Goal: Task Accomplishment & Management: Use online tool/utility

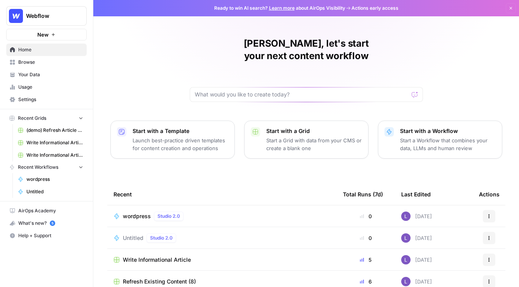
click at [36, 100] on span "Settings" at bounding box center [50, 99] width 65 height 7
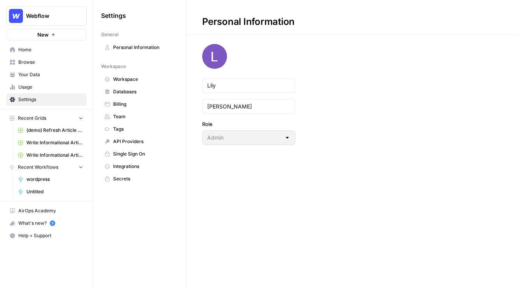
click at [122, 115] on span "Team" at bounding box center [144, 116] width 62 height 7
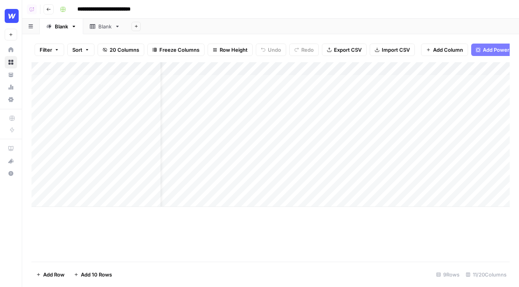
scroll to position [0, 196]
click at [455, 70] on div "Add Column" at bounding box center [270, 134] width 478 height 145
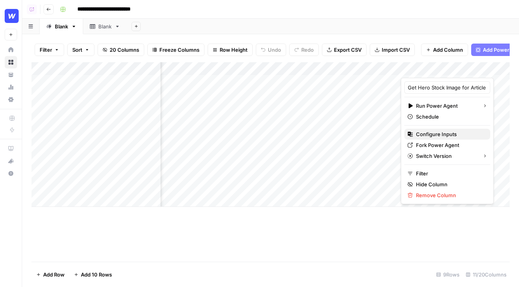
click at [443, 136] on span "Configure Inputs" at bounding box center [450, 134] width 68 height 8
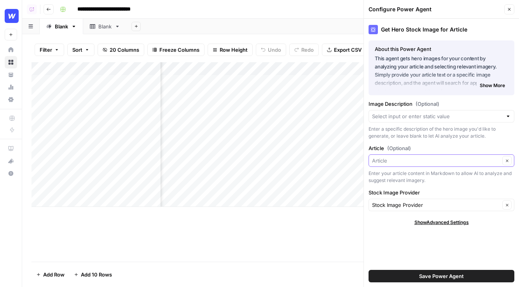
click at [425, 164] on input "Article (Optional)" at bounding box center [436, 161] width 128 height 8
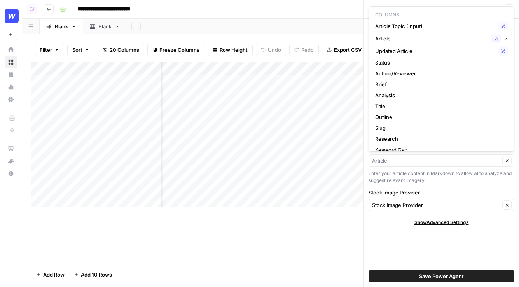
click at [467, 166] on div "Clear" at bounding box center [441, 160] width 146 height 12
click at [509, 164] on button "Clear" at bounding box center [506, 160] width 9 height 9
type input "Article"
click at [477, 187] on div "Get Hero Stock Image for Article About this Power Agent This agent gets hero im…" at bounding box center [441, 153] width 155 height 268
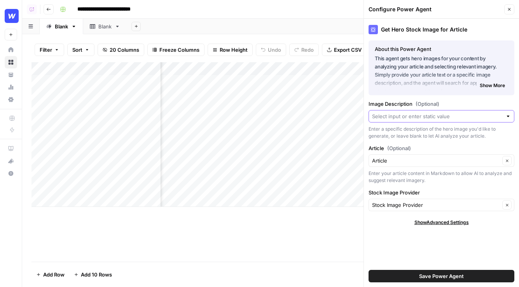
click at [432, 116] on input "Image Description (Optional)" at bounding box center [437, 116] width 130 height 8
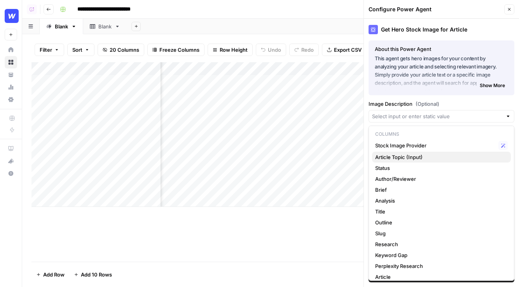
click at [417, 156] on span "Article Topic (Input)" at bounding box center [439, 157] width 129 height 8
type input "Article Topic (Input)"
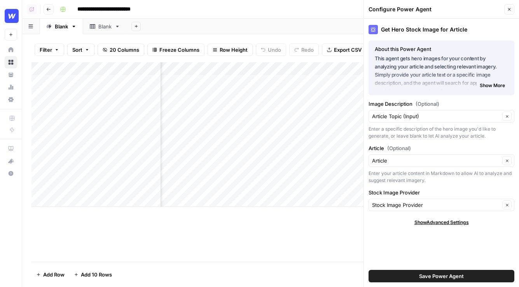
click at [431, 278] on span "Save Power Agent" at bounding box center [441, 276] width 45 height 8
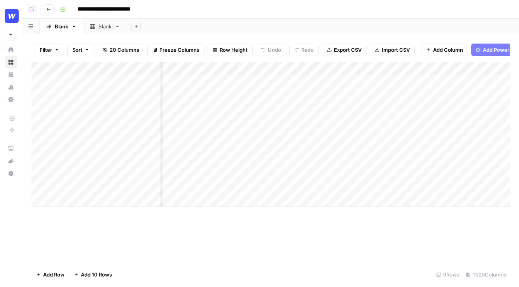
click at [432, 94] on div "Add Column" at bounding box center [270, 134] width 478 height 145
click at [381, 93] on div "Add Column" at bounding box center [270, 134] width 478 height 145
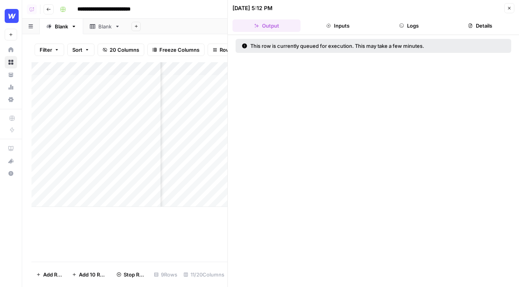
click at [433, 27] on button "Logs" at bounding box center [409, 25] width 68 height 12
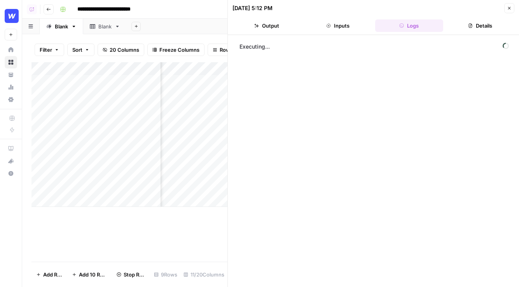
click at [507, 10] on icon "button" at bounding box center [509, 8] width 5 height 5
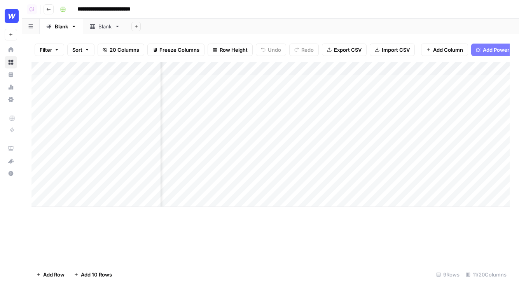
scroll to position [0, 315]
click at [317, 95] on div "Add Column" at bounding box center [270, 134] width 478 height 145
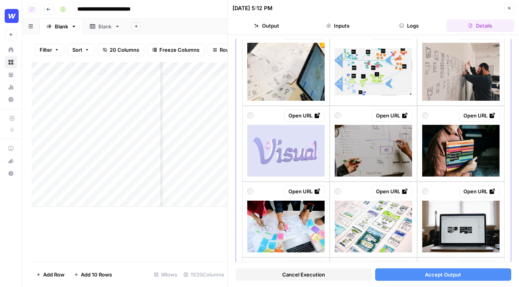
scroll to position [730, 0]
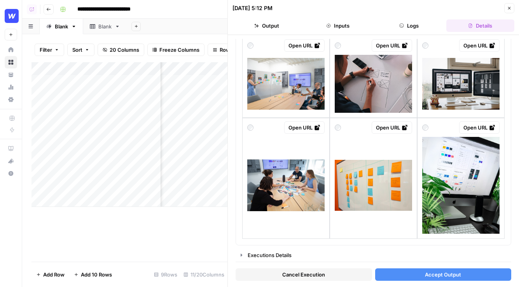
click at [508, 6] on icon "button" at bounding box center [509, 8] width 5 height 5
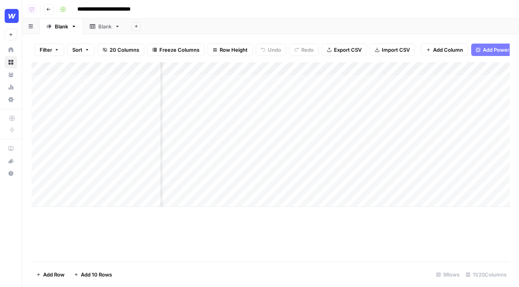
click at [338, 70] on div "Add Column" at bounding box center [270, 134] width 478 height 145
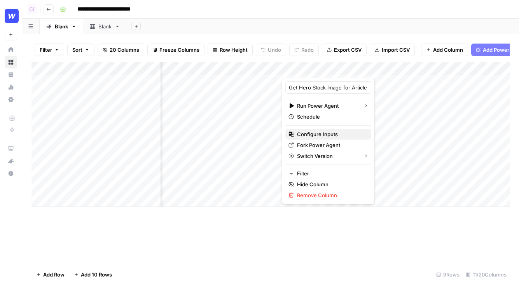
click at [319, 131] on span "Configure Inputs" at bounding box center [331, 134] width 68 height 8
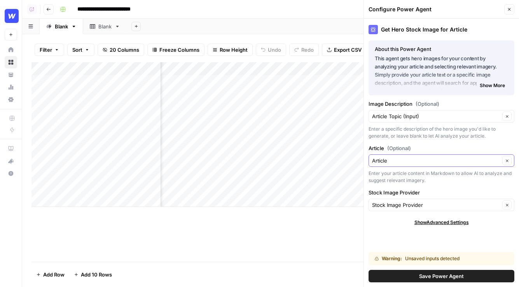
click at [508, 160] on icon "button" at bounding box center [507, 161] width 4 height 4
click at [462, 279] on span "Save Power Agent" at bounding box center [441, 276] width 45 height 8
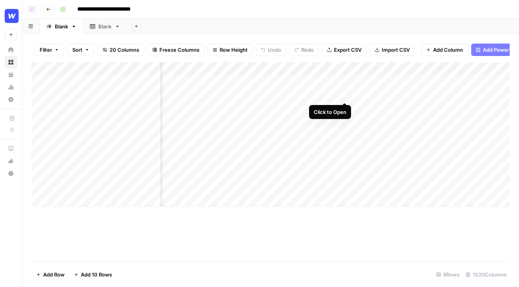
click at [331, 94] on div "Add Column" at bounding box center [270, 134] width 478 height 145
click at [342, 94] on div "Add Column" at bounding box center [270, 134] width 478 height 145
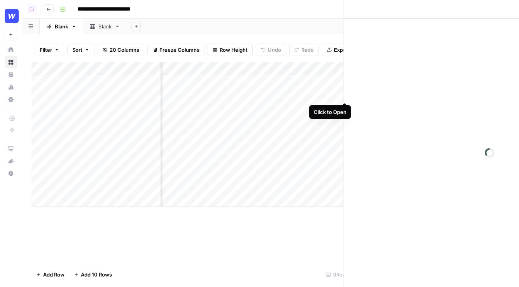
click at [342, 94] on div "Close" at bounding box center [372, 143] width 291 height 287
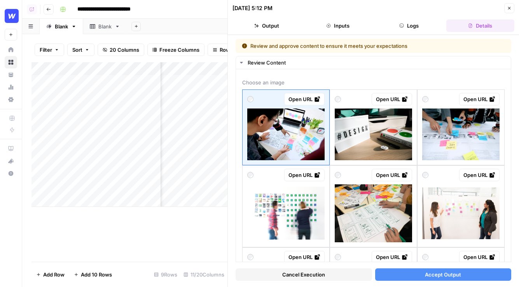
click at [443, 272] on span "Accept Output" at bounding box center [443, 274] width 36 height 8
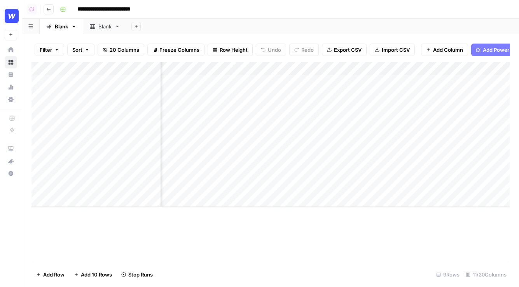
click at [345, 96] on div "Add Column" at bounding box center [270, 134] width 478 height 145
click at [342, 110] on div "Add Column" at bounding box center [270, 134] width 478 height 145
click at [323, 98] on div "Add Column" at bounding box center [270, 134] width 478 height 145
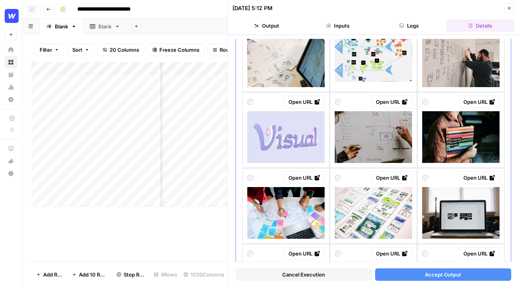
scroll to position [730, 0]
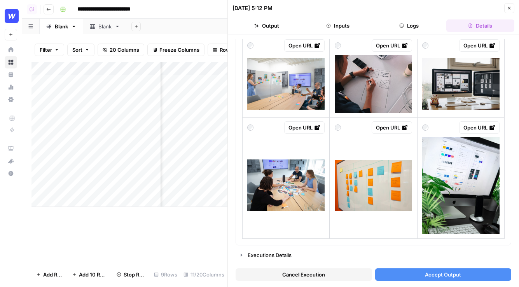
click at [509, 11] on button "Close" at bounding box center [509, 8] width 10 height 10
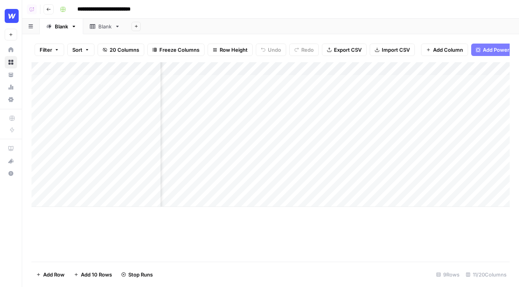
click at [334, 94] on div "Add Column" at bounding box center [270, 134] width 478 height 145
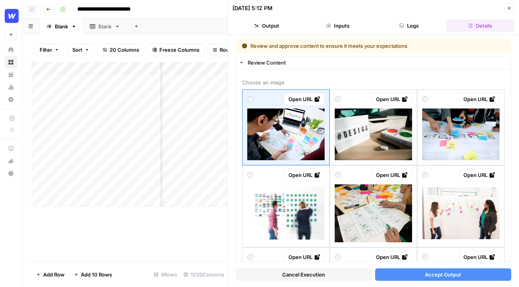
click at [407, 30] on button "Logs" at bounding box center [409, 25] width 68 height 12
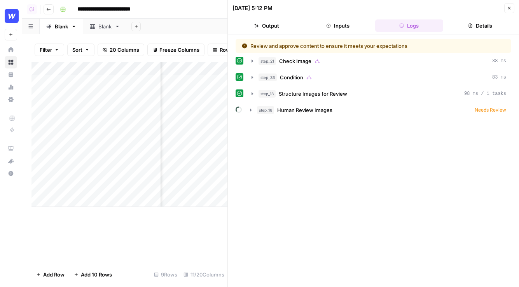
click at [360, 25] on button "Inputs" at bounding box center [337, 25] width 68 height 12
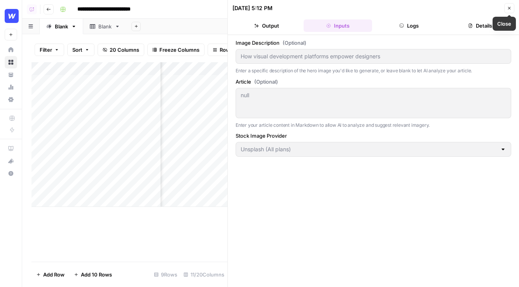
click at [508, 10] on icon "button" at bounding box center [509, 8] width 5 height 5
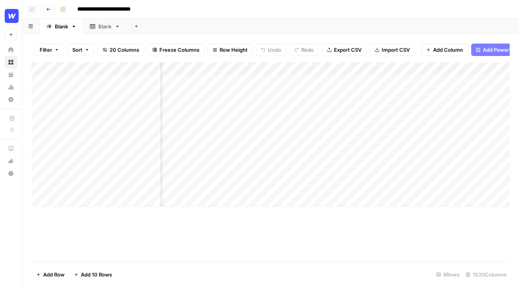
click at [334, 108] on div "Add Column" at bounding box center [270, 134] width 478 height 145
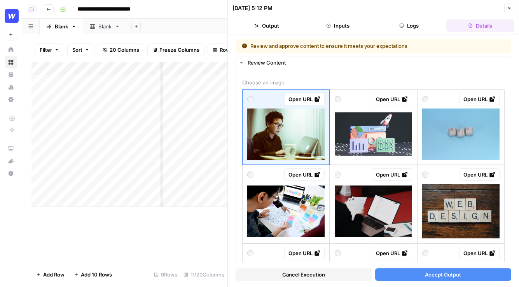
click at [507, 8] on icon "button" at bounding box center [509, 8] width 5 height 5
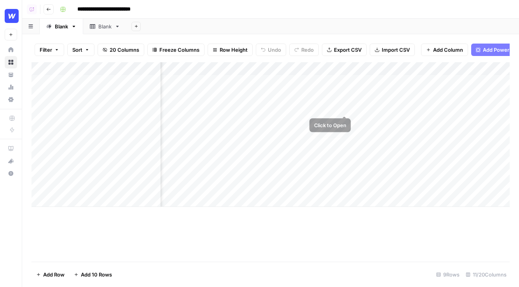
click at [335, 105] on div "Add Column" at bounding box center [270, 134] width 478 height 145
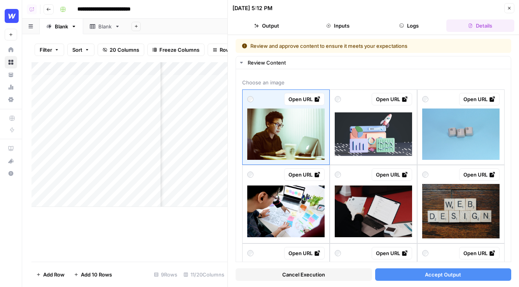
click at [339, 22] on button "Inputs" at bounding box center [337, 25] width 68 height 12
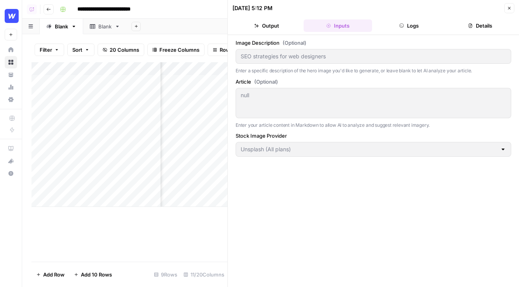
click at [509, 5] on button "Close" at bounding box center [509, 8] width 10 height 10
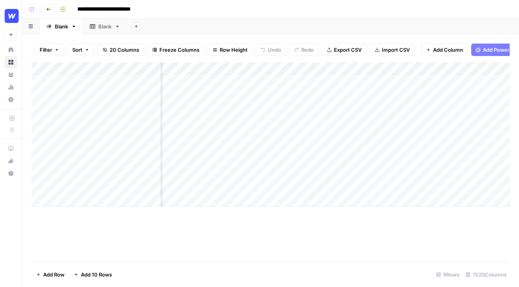
click at [337, 70] on div "Add Column" at bounding box center [270, 134] width 478 height 145
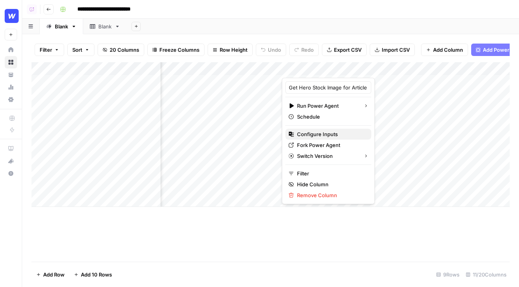
click at [326, 132] on span "Configure Inputs" at bounding box center [331, 134] width 68 height 8
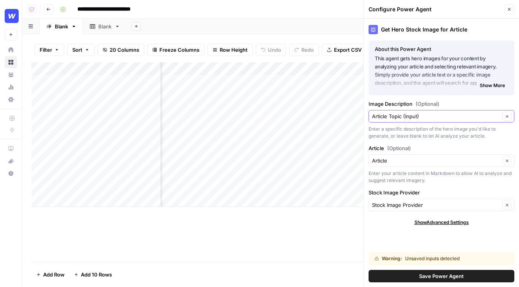
click at [507, 116] on icon "button" at bounding box center [507, 116] width 4 height 4
click at [507, 117] on icon "button" at bounding box center [507, 116] width 4 height 4
click at [507, 116] on icon "button" at bounding box center [507, 116] width 4 height 4
click at [487, 116] on input "Image Description (Optional)" at bounding box center [436, 116] width 128 height 8
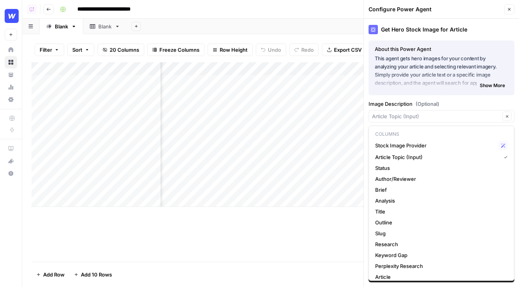
type input "Article Topic (Input)"
click at [491, 98] on div "Get Hero Stock Image for Article About this Power Agent This agent gets hero im…" at bounding box center [441, 153] width 155 height 268
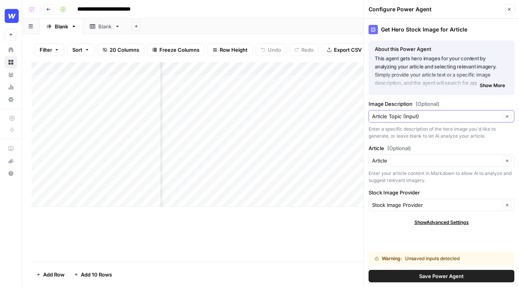
click at [506, 115] on icon "button" at bounding box center [507, 116] width 4 height 4
click at [485, 117] on input "Image Description (Optional)" at bounding box center [436, 116] width 128 height 8
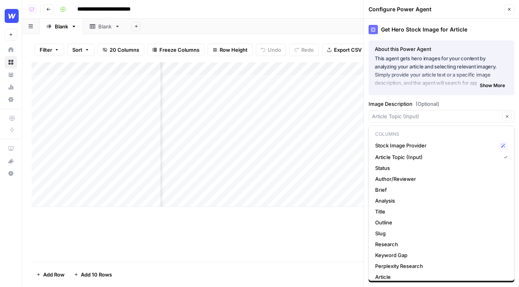
click at [446, 134] on p "Columns" at bounding box center [441, 134] width 139 height 10
click at [455, 157] on span "Article Topic (Input)" at bounding box center [436, 157] width 122 height 8
type input "Article Topic (Input)"
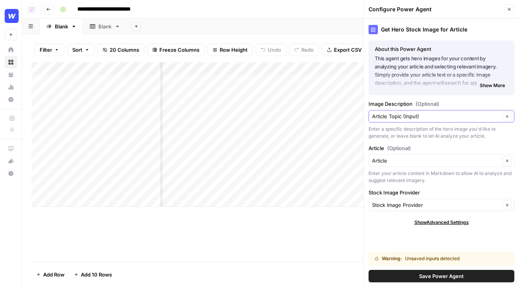
click at [508, 117] on icon "button" at bounding box center [507, 116] width 4 height 4
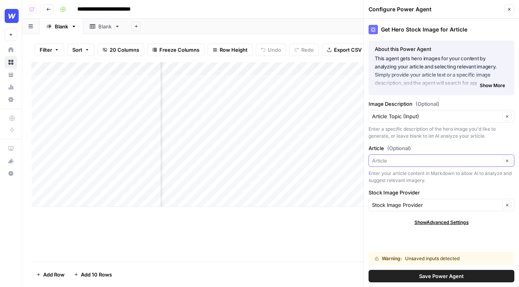
click at [487, 162] on input "Article (Optional)" at bounding box center [436, 161] width 128 height 8
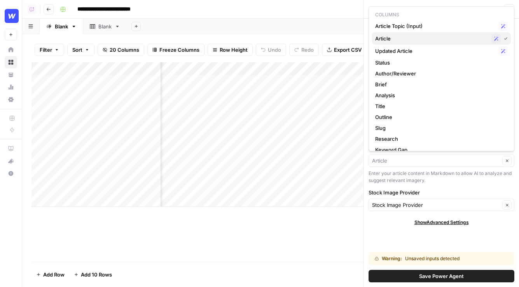
click at [416, 36] on span "Article" at bounding box center [431, 39] width 113 height 8
type input "Article"
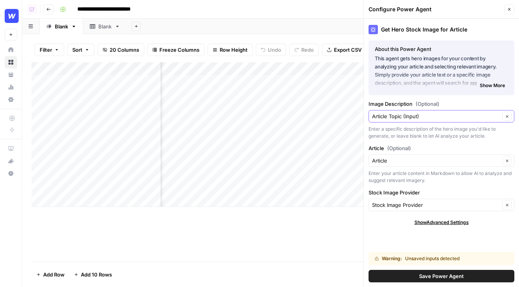
click at [508, 118] on button "Clear" at bounding box center [506, 116] width 9 height 9
click at [445, 115] on input "Image Description (Optional)" at bounding box center [436, 116] width 128 height 8
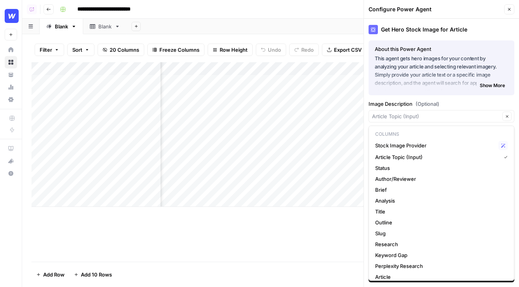
type input "Article Topic (Input)"
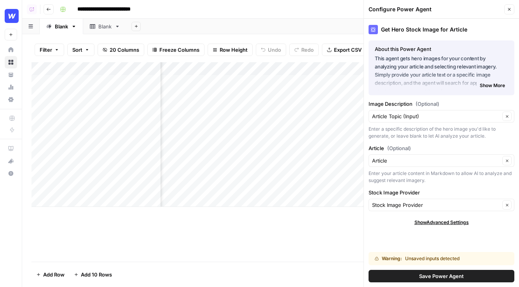
click at [326, 284] on footer "Add Row Add 10 Rows 9 Rows 11/20 Columns" at bounding box center [270, 274] width 478 height 25
click at [439, 115] on input "Image Description (Optional)" at bounding box center [436, 116] width 128 height 8
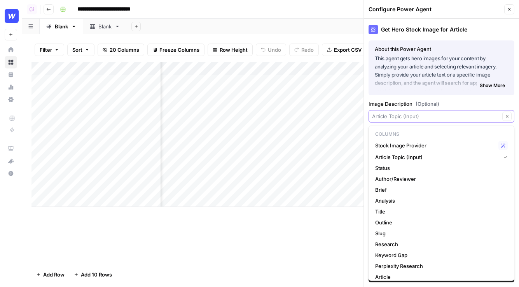
click at [423, 117] on input "Image Description (Optional)" at bounding box center [436, 116] width 128 height 8
type input "Article Topic (Input)"
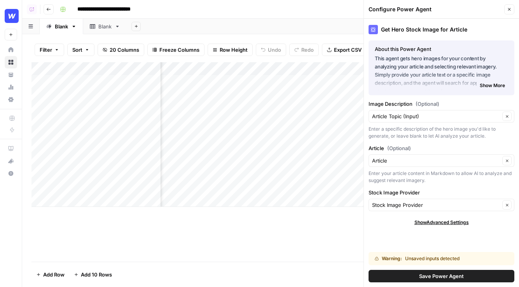
click at [433, 105] on span "(Optional)" at bounding box center [427, 104] width 24 height 8
click at [433, 112] on input "Article Topic (Input)" at bounding box center [436, 116] width 128 height 8
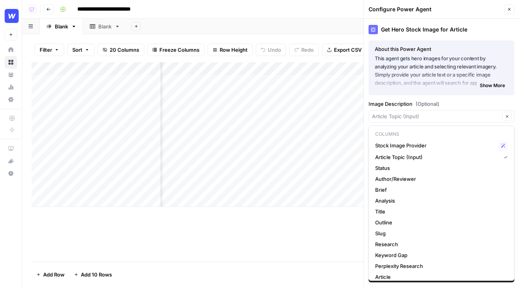
type input "Article Topic (Input)"
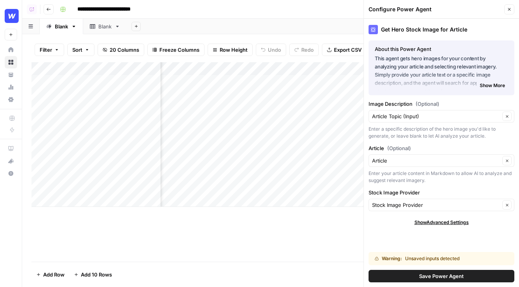
click at [450, 98] on div "Get Hero Stock Image for Article About this Power Agent This agent gets hero im…" at bounding box center [441, 153] width 155 height 268
click at [506, 116] on icon "button" at bounding box center [507, 116] width 4 height 4
click at [509, 7] on icon "button" at bounding box center [509, 9] width 5 height 5
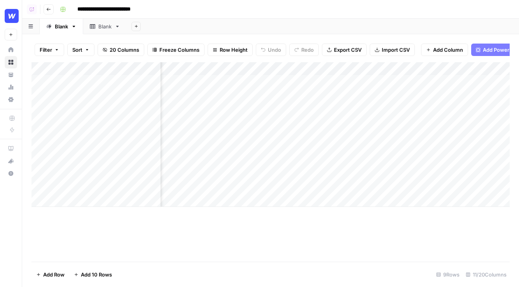
click at [489, 54] on button "Add Power Agent" at bounding box center [500, 50] width 59 height 12
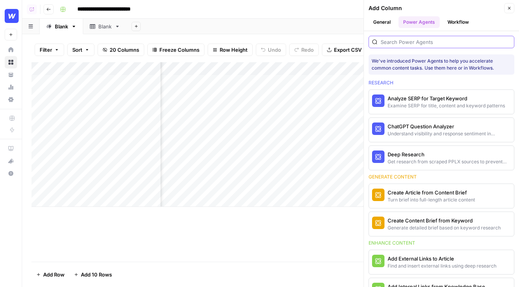
click at [423, 40] on input "search" at bounding box center [445, 42] width 130 height 8
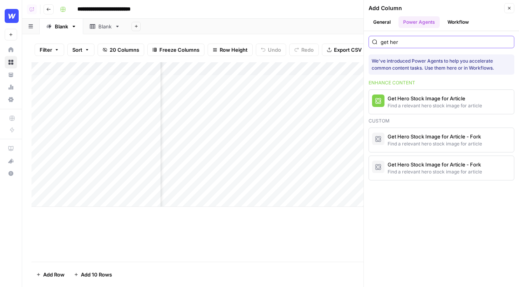
type input "get her"
click at [427, 93] on button "Get Hero Stock Image for Article Find a relevant hero stock image for article" at bounding box center [441, 102] width 145 height 24
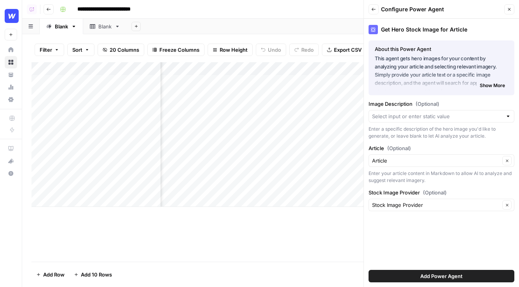
click at [454, 276] on span "Add Power Agent" at bounding box center [441, 276] width 42 height 8
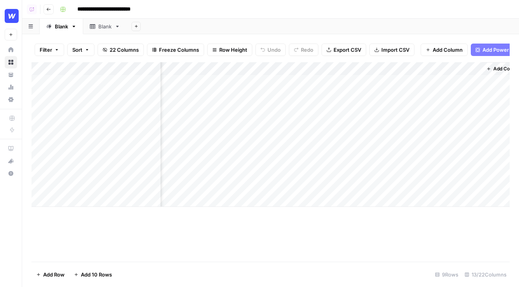
scroll to position [0, 708]
click at [383, 69] on div "Add Column" at bounding box center [270, 134] width 478 height 145
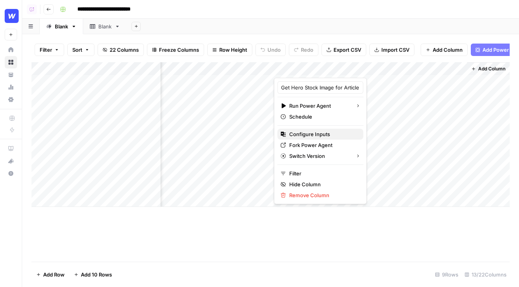
click at [303, 138] on button "Configure Inputs" at bounding box center [320, 134] width 86 height 11
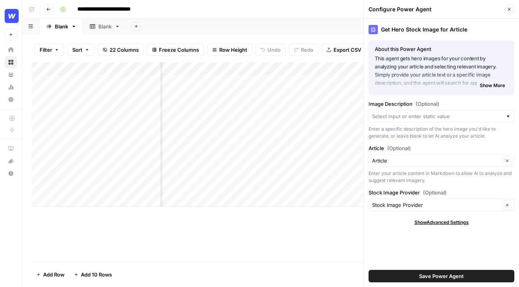
click at [341, 77] on div "Add Column" at bounding box center [270, 134] width 478 height 145
click at [361, 66] on icon "button" at bounding box center [360, 68] width 5 height 5
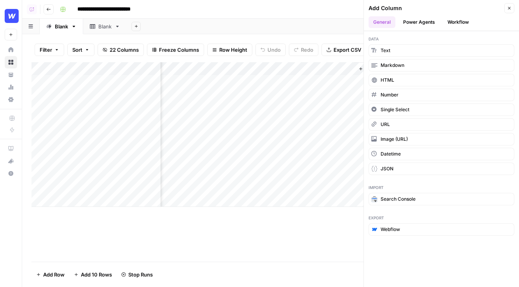
click at [457, 24] on button "Workflow" at bounding box center [458, 22] width 31 height 12
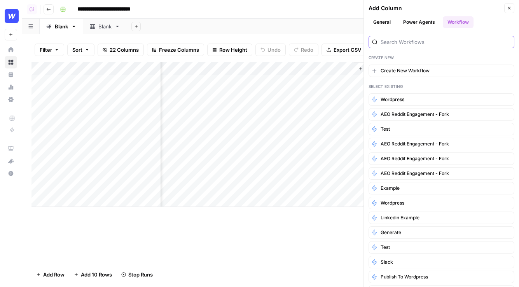
click at [424, 41] on input "search" at bounding box center [445, 42] width 130 height 8
type input "t"
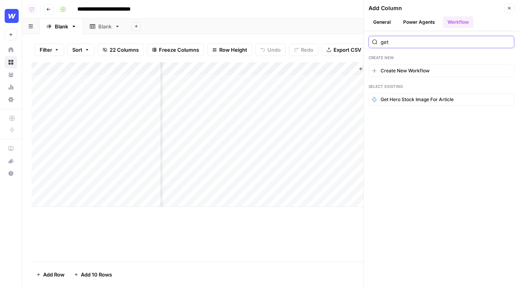
type input "get"
click at [400, 33] on div "get" at bounding box center [441, 39] width 146 height 17
click at [408, 28] on header "Add Column Close General Power Agents Workflow" at bounding box center [441, 15] width 155 height 31
click at [419, 22] on button "Power Agents" at bounding box center [418, 22] width 41 height 12
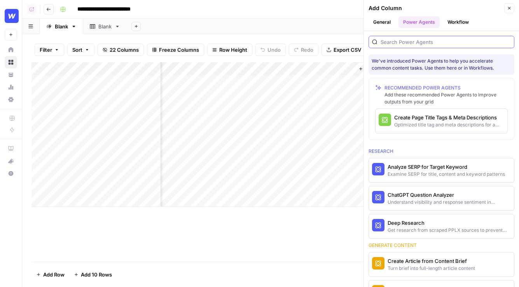
click at [419, 39] on input "search" at bounding box center [445, 42] width 130 height 8
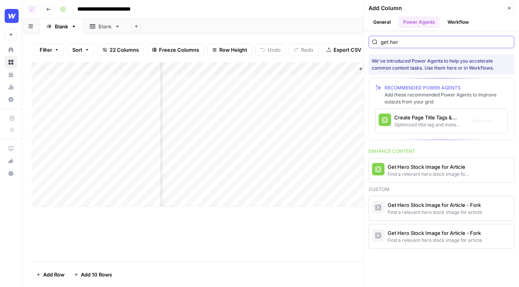
type input "get her"
click at [416, 172] on div "Find a relevant hero stock image for article" at bounding box center [428, 174] width 82 height 7
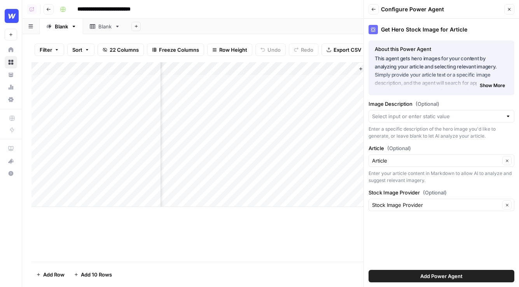
click at [412, 277] on button "Add Power Agent" at bounding box center [441, 276] width 146 height 12
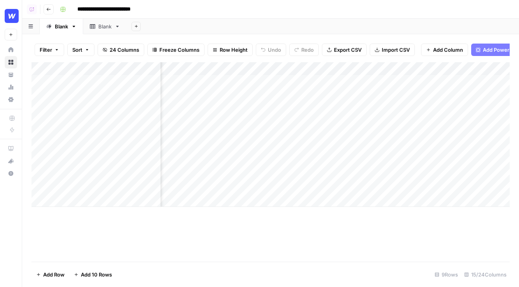
scroll to position [0, 828]
click at [450, 71] on div "Add Column" at bounding box center [270, 134] width 478 height 145
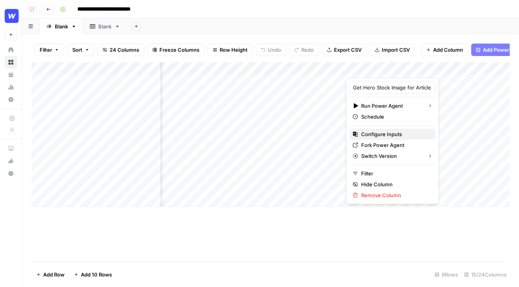
click at [373, 135] on span "Configure Inputs" at bounding box center [395, 134] width 68 height 8
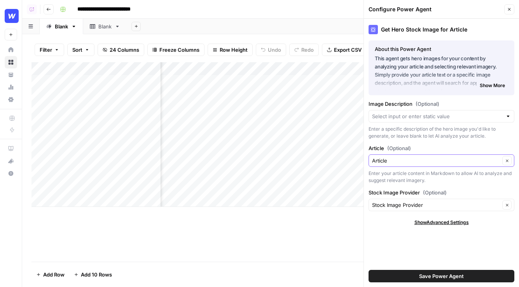
click at [505, 161] on icon "button" at bounding box center [507, 161] width 4 height 4
click at [424, 154] on div "Article Clear" at bounding box center [441, 160] width 146 height 12
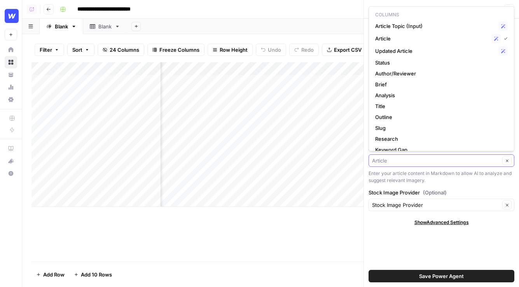
click at [422, 160] on input "Article (Optional)" at bounding box center [436, 161] width 128 height 8
click at [393, 10] on p "Columns" at bounding box center [441, 15] width 139 height 10
type input "Article"
click at [407, 210] on div "Stock Image Provider Clear" at bounding box center [441, 205] width 146 height 12
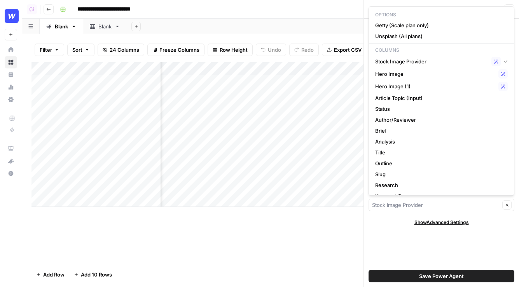
type input "Stock Image Provider"
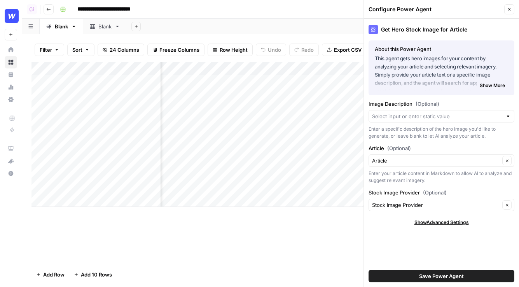
click at [406, 220] on div "Show Advanced Settings" at bounding box center [441, 222] width 146 height 7
click at [429, 120] on div at bounding box center [441, 116] width 146 height 12
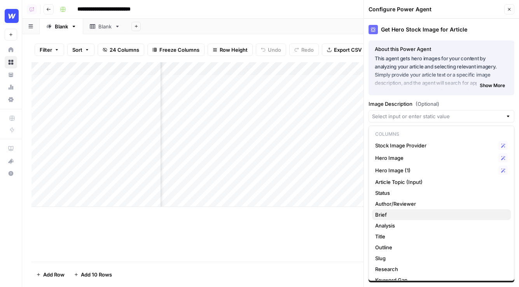
scroll to position [6, 0]
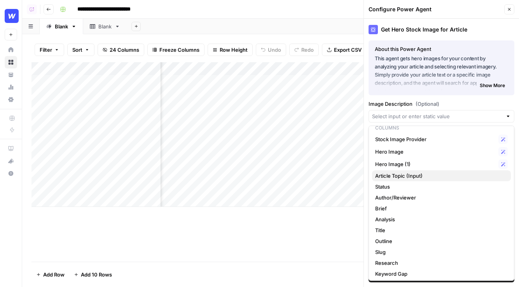
click at [434, 174] on span "Article Topic (Input)" at bounding box center [439, 176] width 129 height 8
type input "Article Topic (Input)"
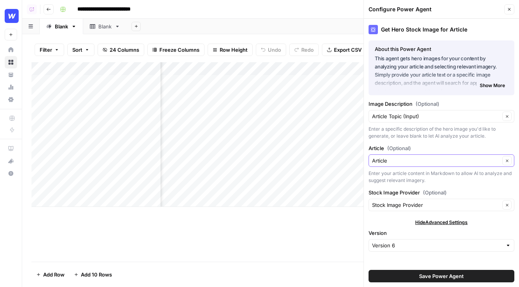
click at [506, 162] on icon "button" at bounding box center [507, 161] width 4 height 4
click at [464, 163] on input "Article (Optional)" at bounding box center [436, 161] width 128 height 8
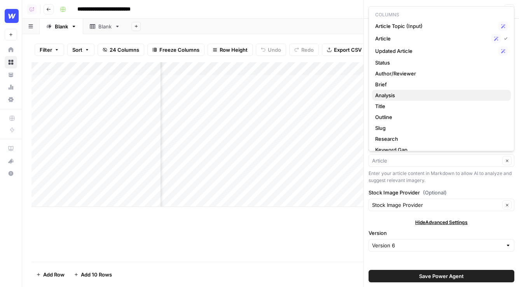
scroll to position [7, 0]
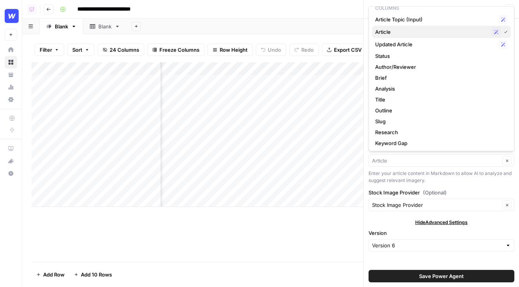
click at [418, 36] on div "Article Possible Match" at bounding box center [441, 31] width 133 height 9
type input "Article"
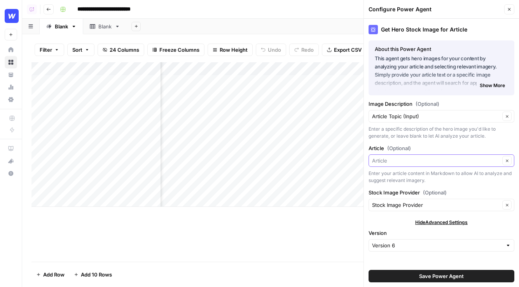
click at [431, 163] on input "Article (Optional)" at bounding box center [436, 161] width 128 height 8
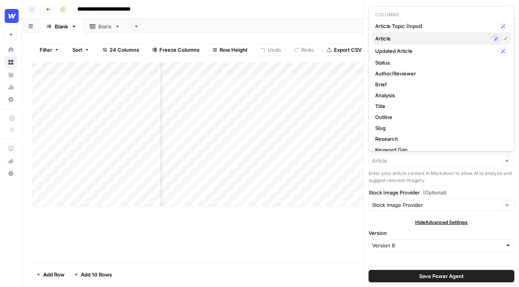
click at [506, 39] on icon "button" at bounding box center [506, 39] width 4 height 4
type input "Article"
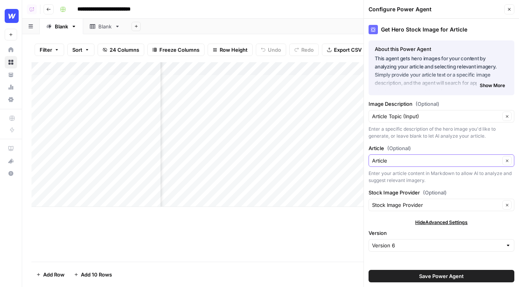
click at [509, 164] on button "Clear" at bounding box center [506, 160] width 9 height 9
click at [462, 160] on input "Article (Optional)" at bounding box center [436, 161] width 128 height 8
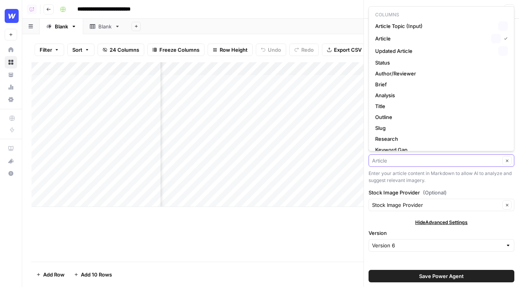
click at [462, 160] on input "Article (Optional)" at bounding box center [436, 161] width 128 height 8
type input "Article"
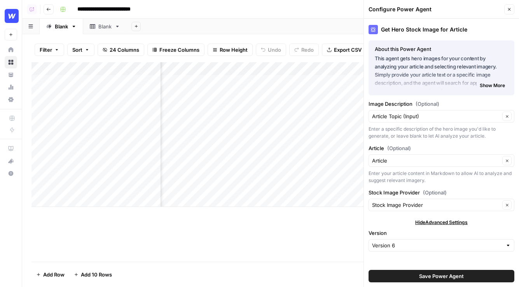
click at [458, 183] on div "Enter your article content in Markdown to allow AI to analyze and suggest relev…" at bounding box center [441, 177] width 146 height 14
click at [458, 226] on div "Get Hero Stock Image for Article About this Power Agent This agent gets hero im…" at bounding box center [441, 153] width 155 height 268
click at [405, 152] on div "Article (Optional) Article Clear Enter your article content in Markdown to allo…" at bounding box center [441, 164] width 146 height 40
click at [394, 162] on input "Article (Optional)" at bounding box center [436, 161] width 128 height 8
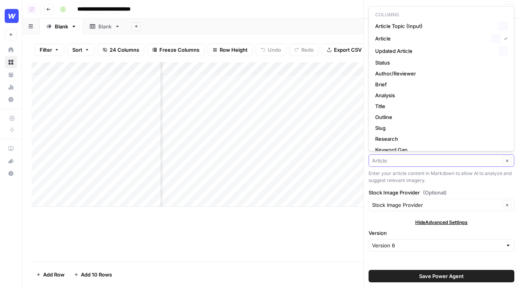
click at [383, 162] on input "Article (Optional)" at bounding box center [436, 161] width 128 height 8
click at [404, 26] on span "Article Topic (Input)" at bounding box center [435, 26] width 120 height 8
type input "Article Topic (Input)"
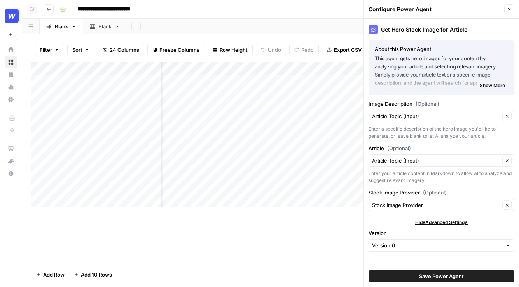
click at [444, 277] on span "Save Power Agent" at bounding box center [441, 276] width 45 height 8
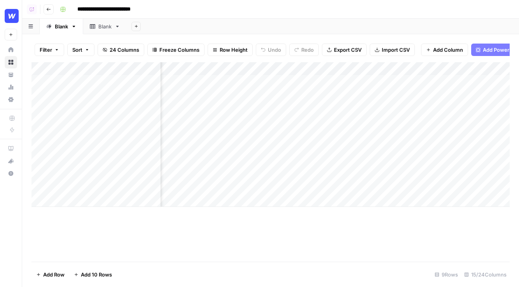
click at [410, 79] on div "Add Column" at bounding box center [270, 134] width 478 height 145
click at [238, 83] on div "Add Column" at bounding box center [270, 134] width 478 height 145
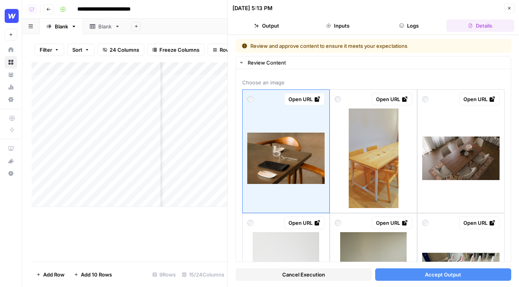
click at [506, 12] on button "Close" at bounding box center [509, 8] width 10 height 10
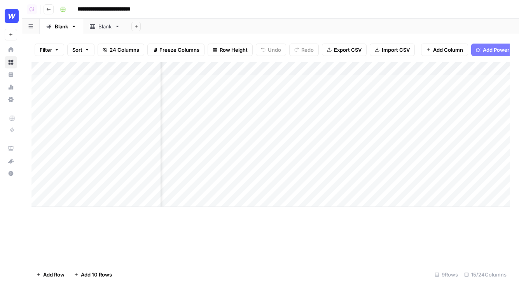
click at [402, 77] on div "Add Column" at bounding box center [270, 134] width 478 height 145
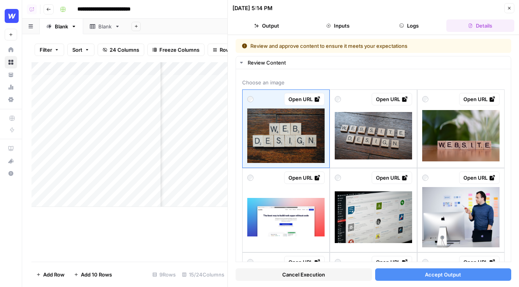
click at [509, 9] on icon "button" at bounding box center [509, 8] width 5 height 5
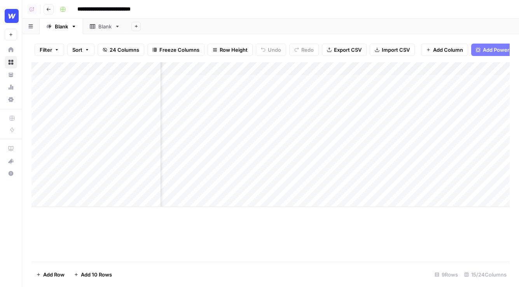
scroll to position [0, 798]
click at [440, 84] on div "Add Column" at bounding box center [270, 134] width 478 height 145
click at [440, 84] on div at bounding box center [437, 81] width 124 height 14
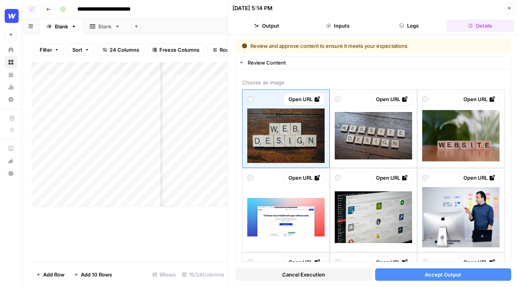
click at [424, 26] on button "Logs" at bounding box center [409, 25] width 68 height 12
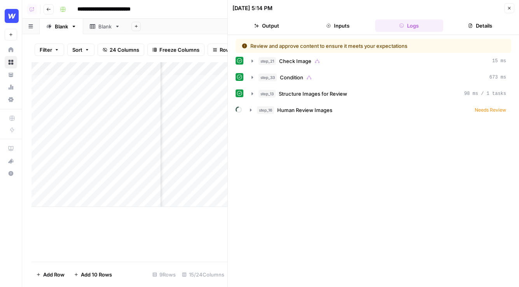
click at [333, 30] on button "Inputs" at bounding box center [337, 25] width 68 height 12
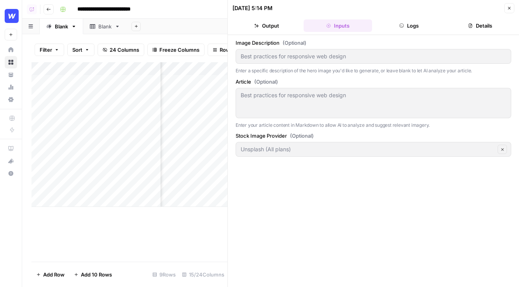
click at [508, 9] on icon "button" at bounding box center [509, 8] width 3 height 3
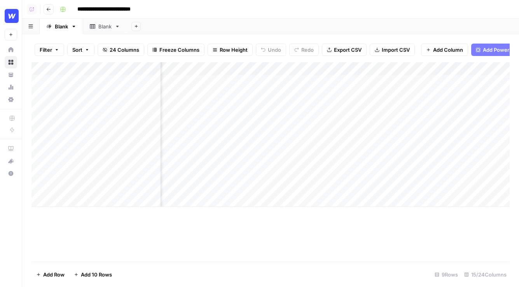
scroll to position [0, 220]
